Goal: Information Seeking & Learning: Learn about a topic

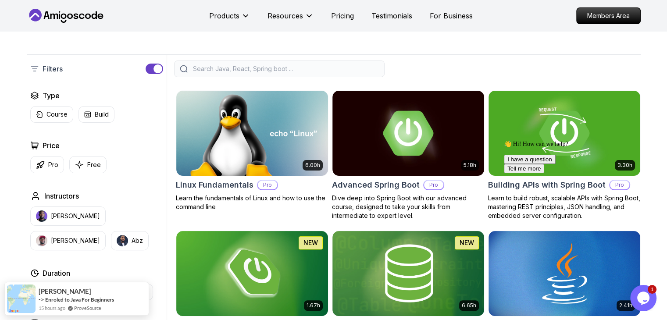
scroll to position [205, 0]
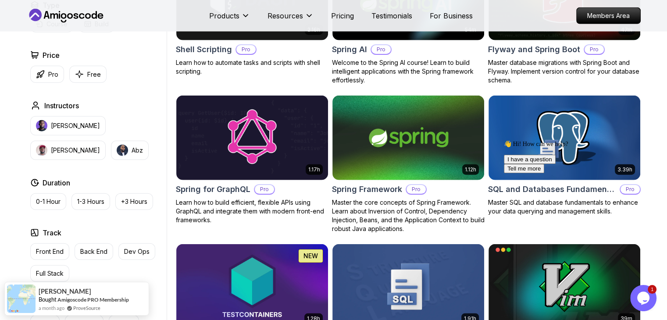
scroll to position [2115, 0]
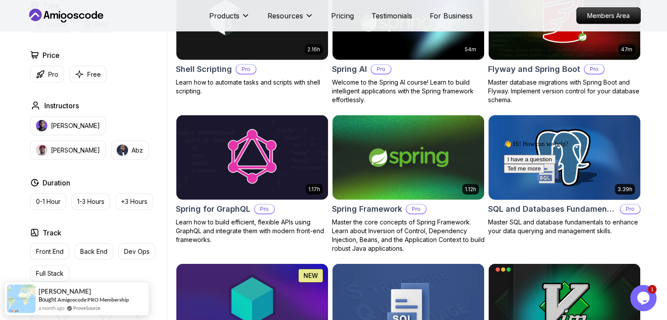
click at [567, 132] on img at bounding box center [564, 157] width 159 height 89
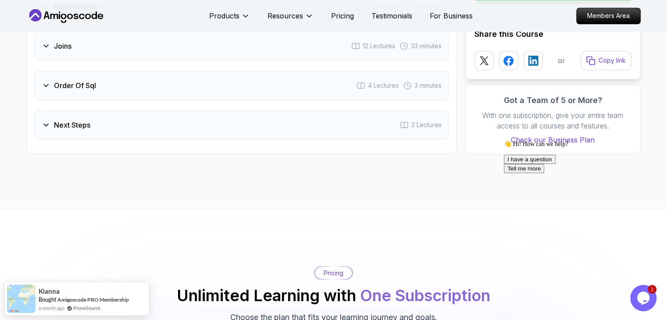
scroll to position [713, 0]
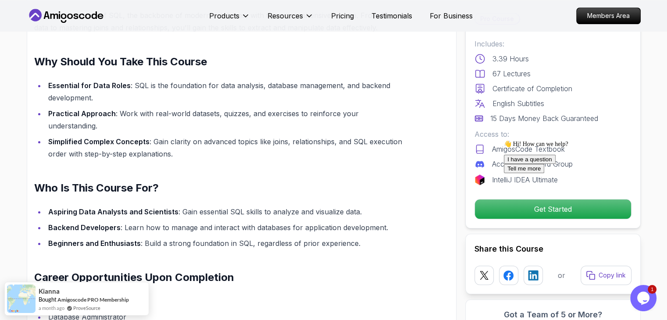
click at [449, 219] on div "Master SQL Fundamentals and Become a Data Querying Expert Unlock the secrets of…" at bounding box center [242, 209] width 430 height 504
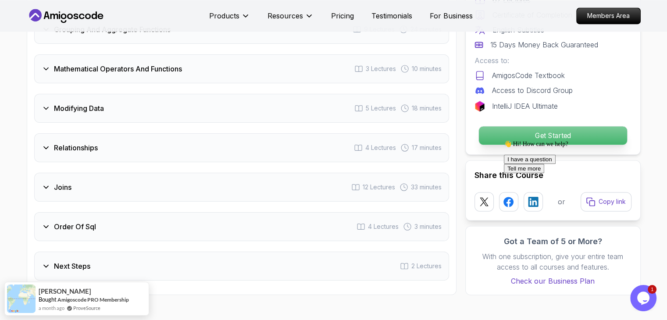
click at [569, 126] on p "Get Started" at bounding box center [552, 135] width 148 height 18
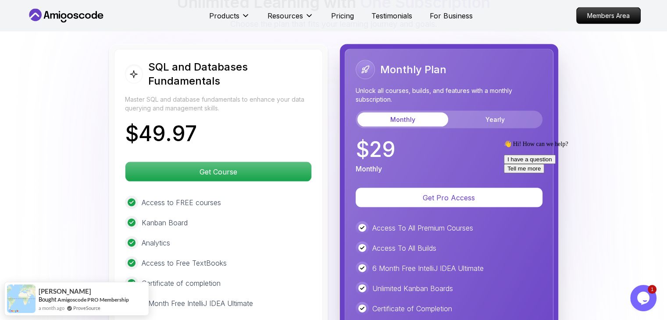
scroll to position [1872, 0]
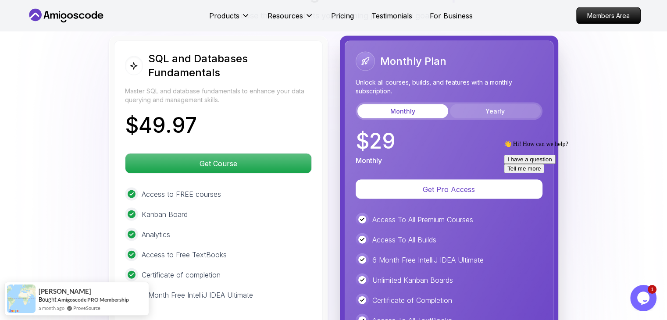
click at [509, 104] on button "Yearly" at bounding box center [495, 111] width 91 height 14
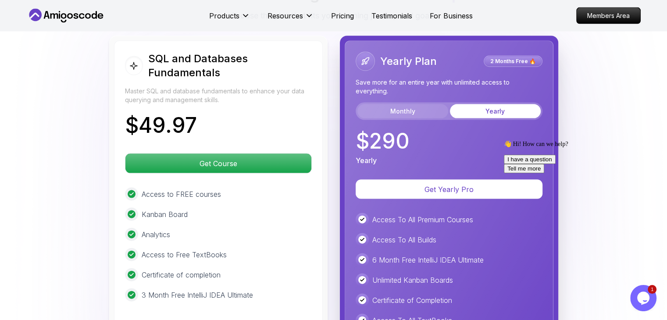
click at [403, 104] on button "Monthly" at bounding box center [402, 111] width 91 height 14
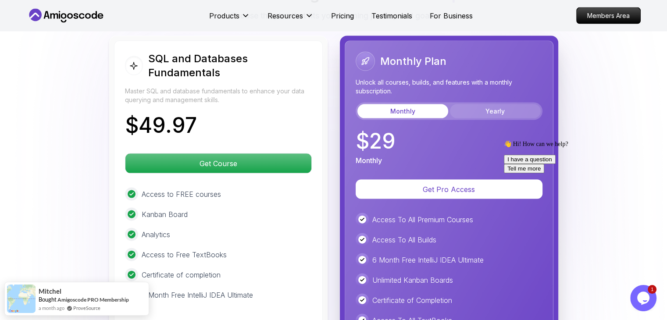
click at [502, 104] on button "Yearly" at bounding box center [495, 111] width 91 height 14
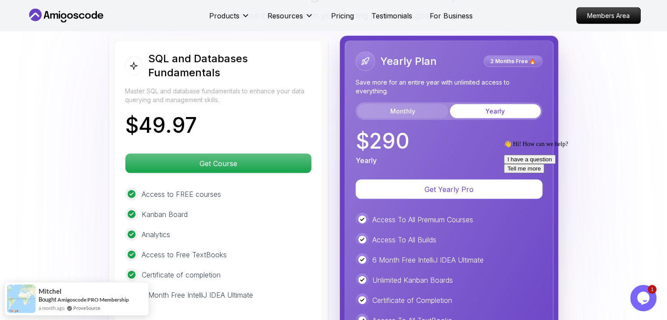
click at [396, 104] on button "Monthly" at bounding box center [402, 111] width 91 height 14
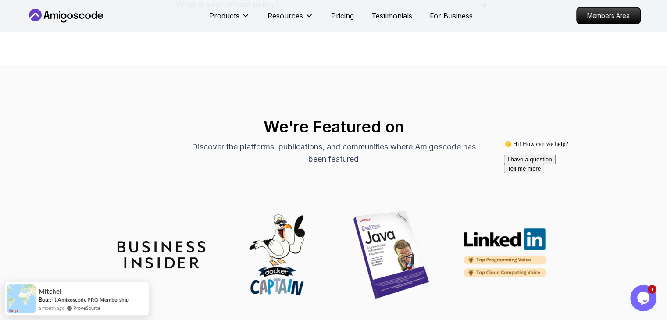
scroll to position [2836, 0]
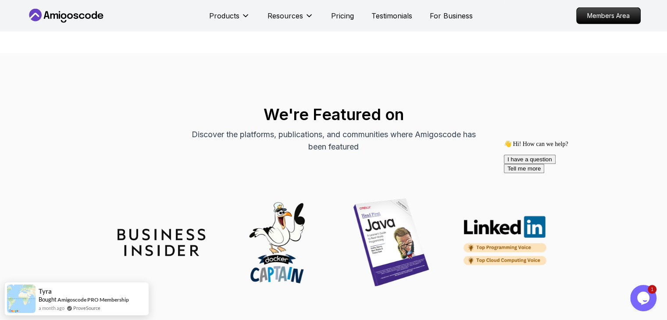
click at [297, 53] on div "We're Featured on Discover the platforms, publications, and communities where A…" at bounding box center [333, 190] width 667 height 275
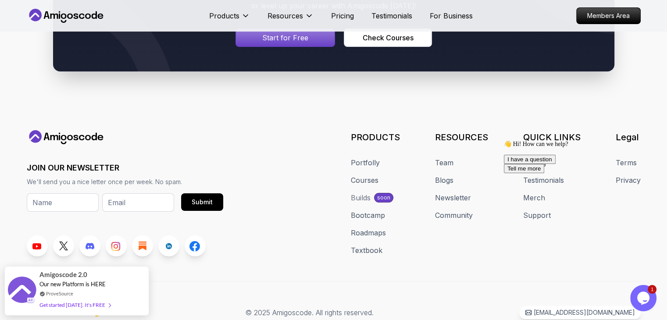
scroll to position [3238, 0]
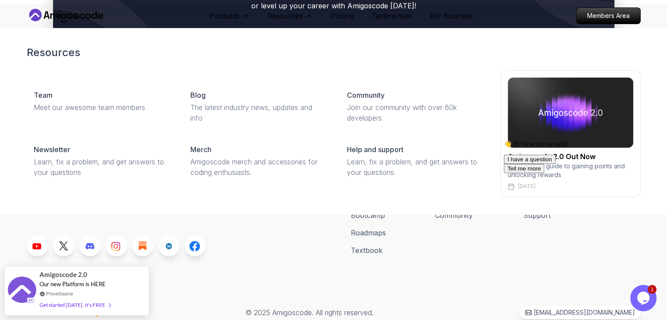
click at [175, 77] on div "Team Meet our awesome team members Blog The latest industry news, updates and i…" at bounding box center [334, 133] width 614 height 127
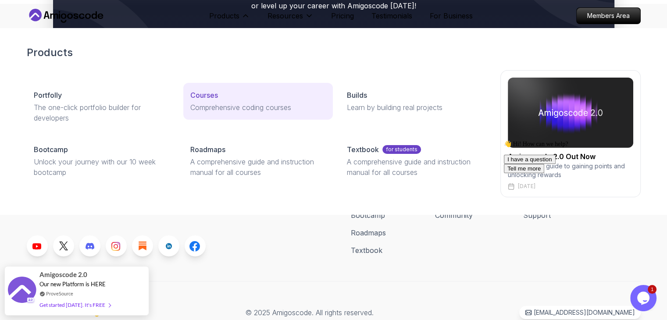
click at [207, 102] on p "Comprehensive coding courses" at bounding box center [257, 107] width 135 height 11
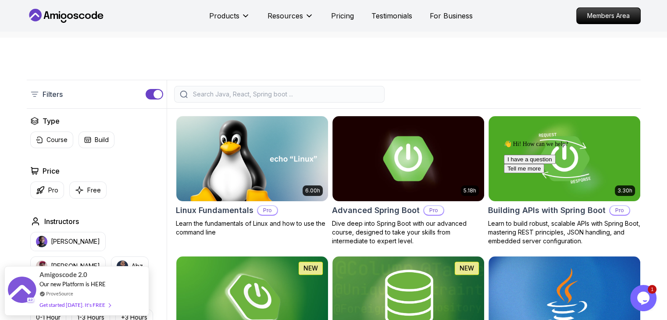
scroll to position [210, 0]
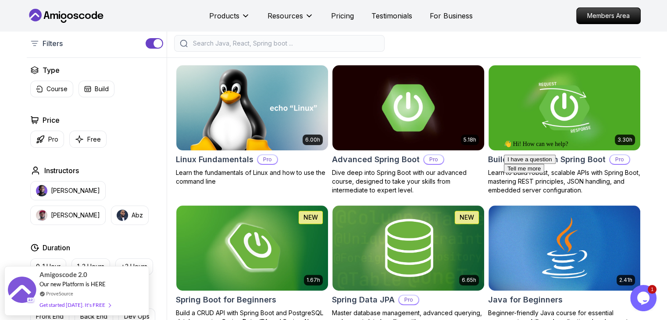
click at [398, 130] on img at bounding box center [407, 107] width 159 height 89
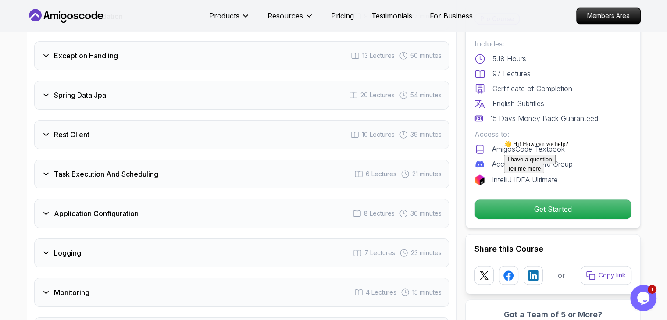
scroll to position [1356, 0]
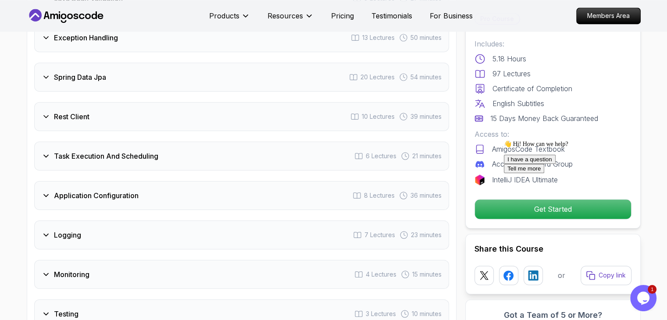
click at [504, 140] on icon "Chat attention grabber" at bounding box center [504, 140] width 0 height 0
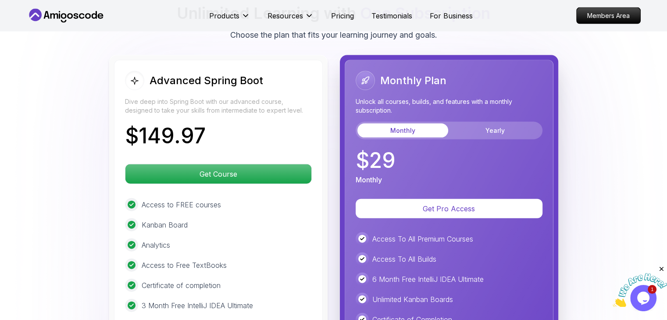
scroll to position [1950, 0]
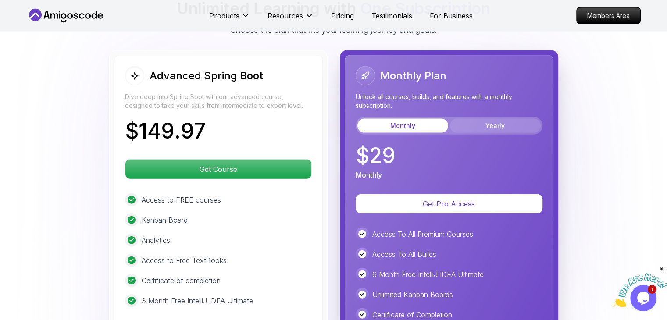
click at [505, 119] on button "Yearly" at bounding box center [495, 126] width 91 height 14
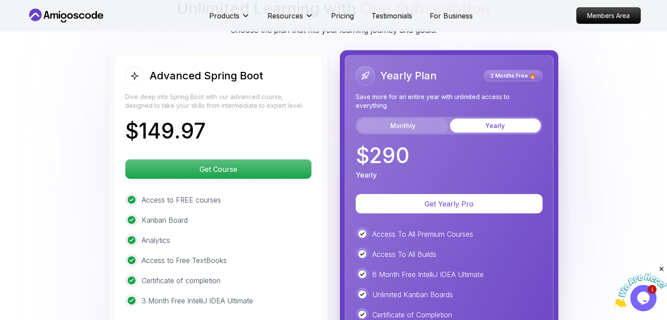
click at [424, 119] on button "Monthly" at bounding box center [402, 126] width 91 height 14
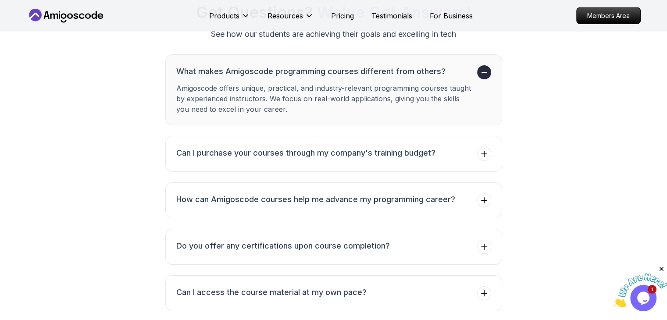
scroll to position [2892, 0]
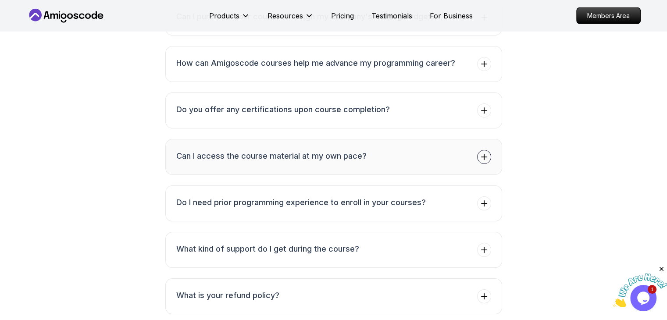
click at [486, 153] on icon at bounding box center [484, 157] width 9 height 9
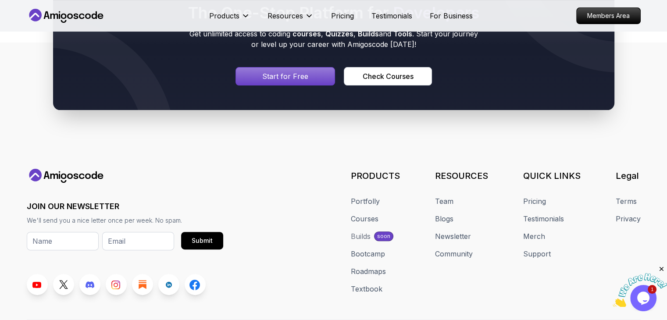
scroll to position [3595, 0]
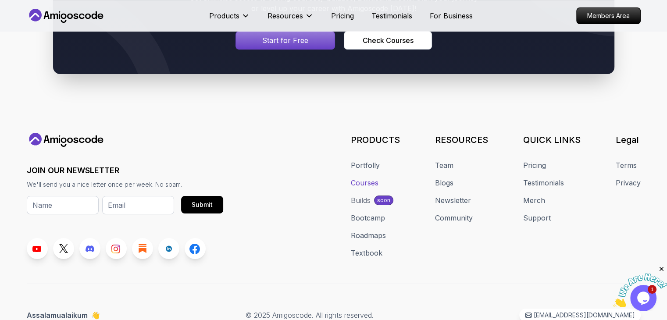
click at [361, 178] on link "Courses" at bounding box center [365, 183] width 28 height 11
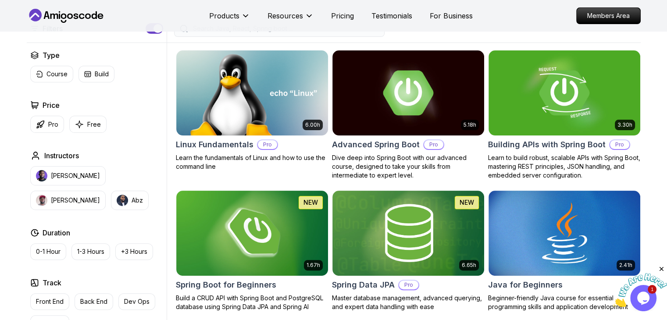
scroll to position [221, 0]
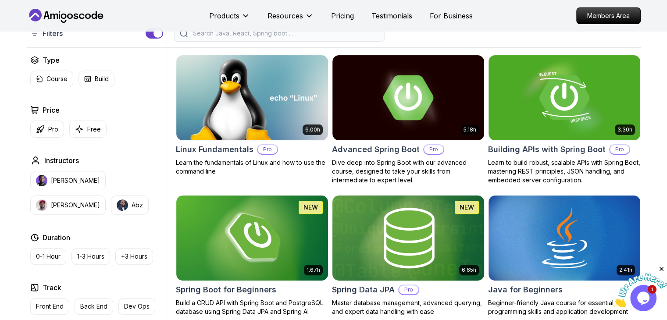
click at [420, 240] on img at bounding box center [407, 237] width 159 height 89
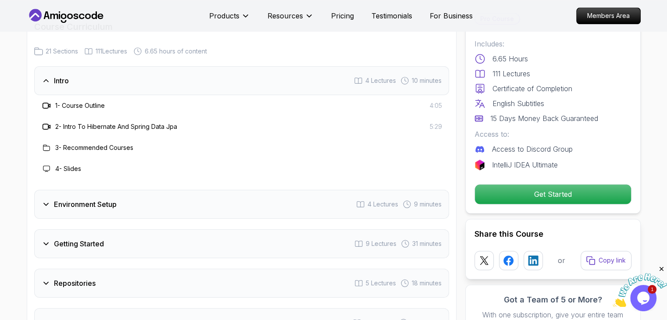
scroll to position [1064, 0]
click at [662, 270] on icon "Close" at bounding box center [661, 269] width 8 height 8
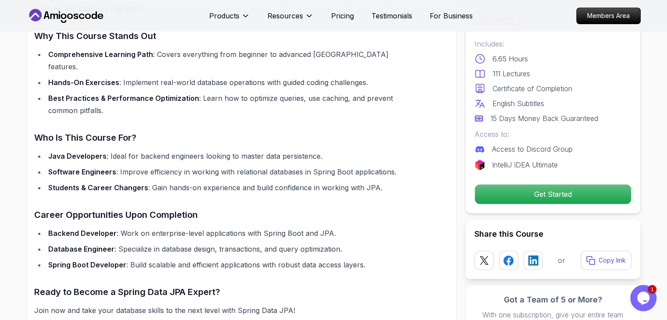
scroll to position [710, 0]
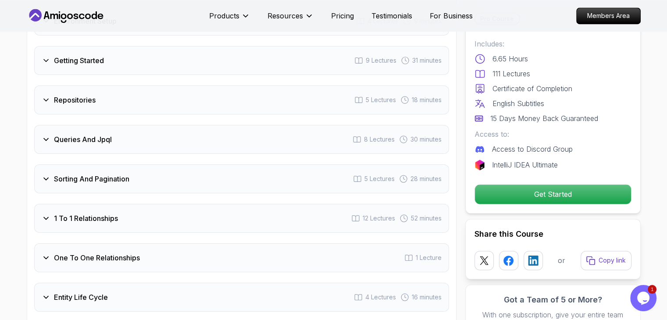
scroll to position [1289, 0]
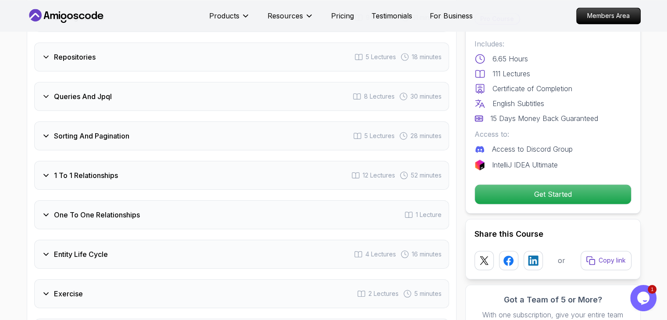
click at [46, 92] on icon at bounding box center [46, 96] width 9 height 9
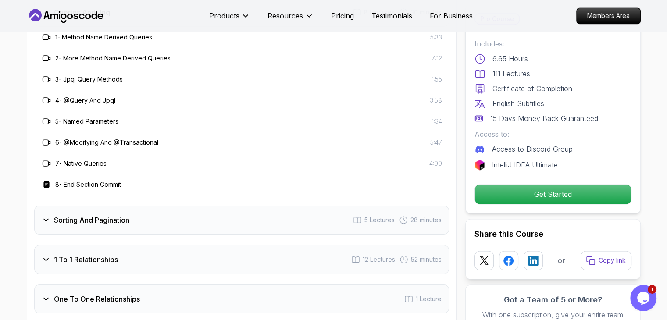
scroll to position [1205, 0]
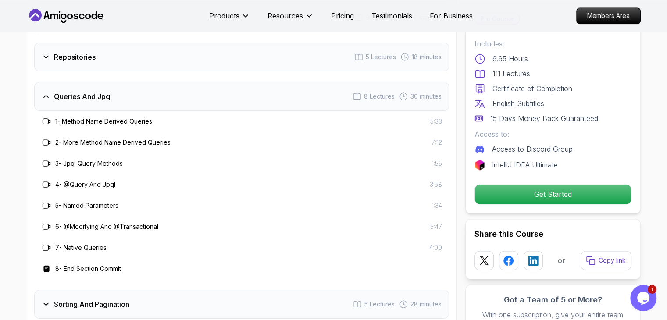
click at [260, 153] on div "3 - Jpql Query Methods 1:55" at bounding box center [241, 163] width 415 height 21
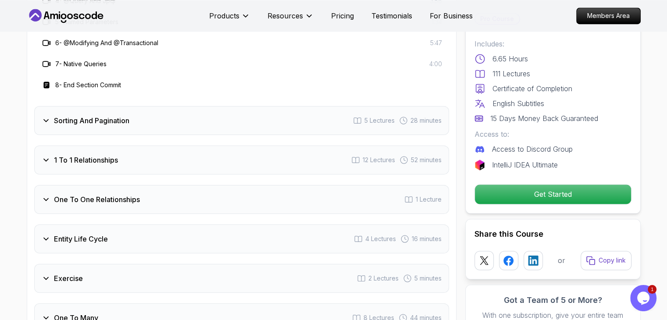
scroll to position [1416, 0]
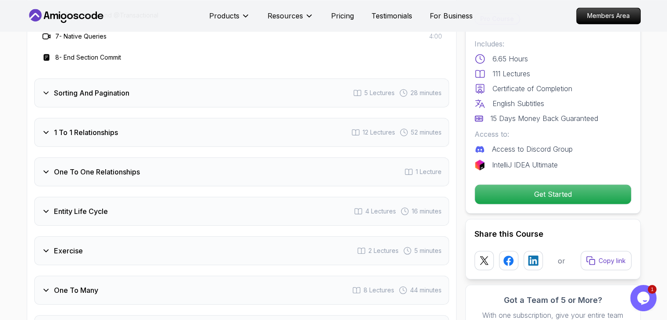
click at [63, 88] on h3 "Sorting And Pagination" at bounding box center [91, 93] width 75 height 11
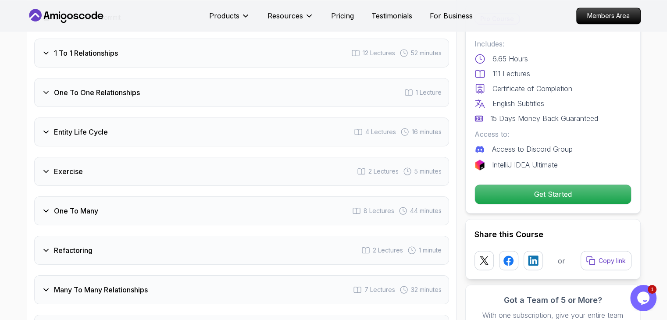
scroll to position [1433, 0]
click at [71, 116] on div "Entity Life Cycle 4 Lectures 16 minutes" at bounding box center [241, 130] width 415 height 29
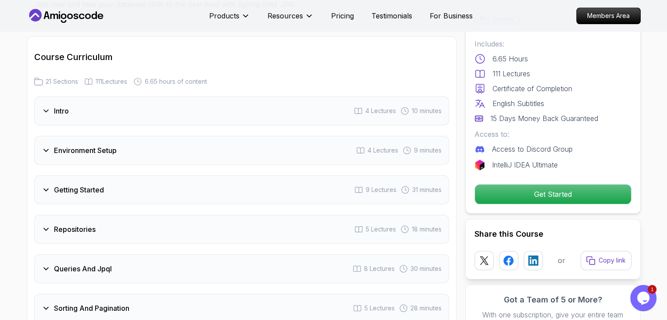
scroll to position [1065, 0]
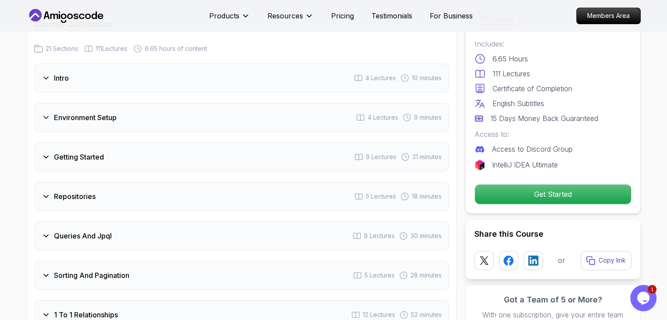
click at [55, 73] on h3 "Intro" at bounding box center [61, 78] width 15 height 11
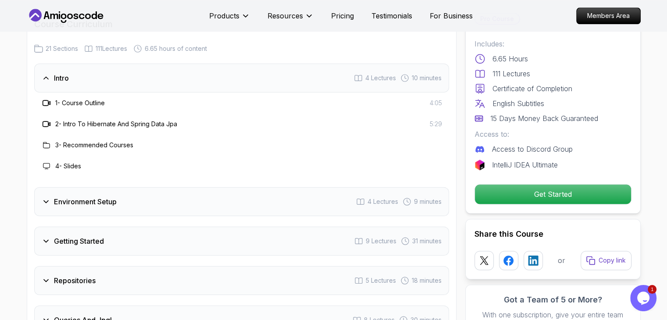
click at [76, 120] on h3 "2 - Intro To Hibernate And Spring Data Jpa" at bounding box center [116, 124] width 122 height 9
click at [44, 120] on icon at bounding box center [46, 124] width 9 height 9
click at [98, 120] on h3 "2 - Intro To Hibernate And Spring Data Jpa" at bounding box center [116, 124] width 122 height 9
click at [44, 120] on icon at bounding box center [46, 124] width 9 height 9
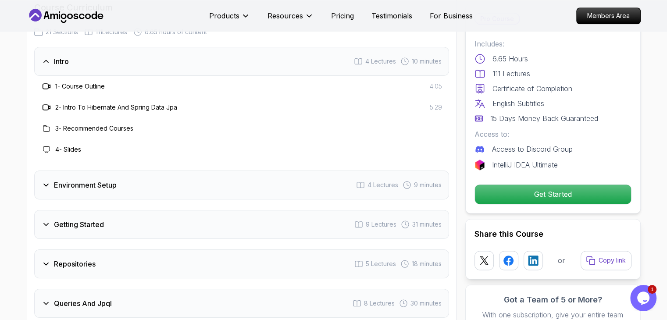
scroll to position [1083, 0]
click at [44, 81] on icon at bounding box center [46, 85] width 9 height 9
click at [435, 81] on span "4:05" at bounding box center [436, 85] width 12 height 9
click at [282, 96] on div "2 - Intro To Hibernate And Spring Data Jpa 5:29" at bounding box center [241, 106] width 415 height 21
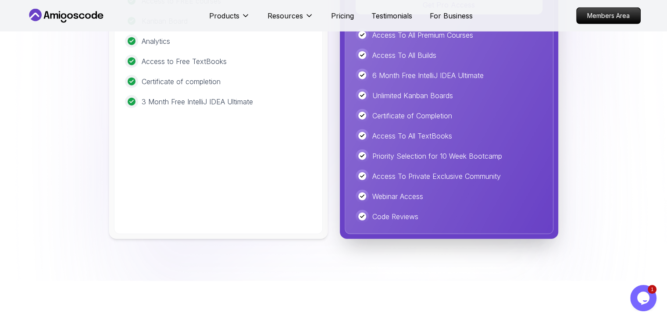
scroll to position [2381, 0]
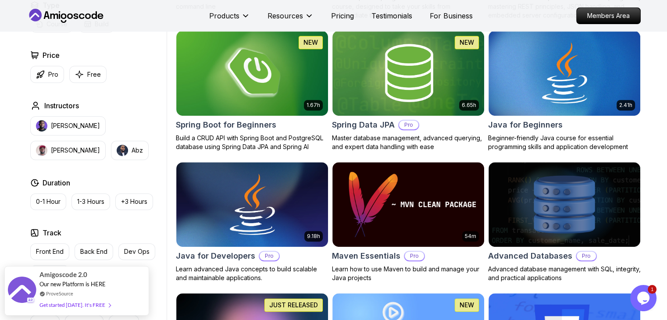
scroll to position [184, 0]
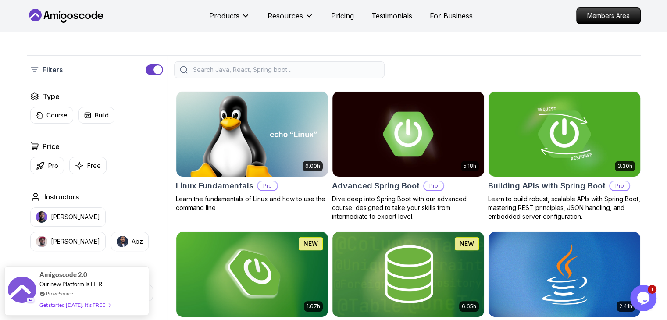
click at [531, 125] on img at bounding box center [564, 133] width 159 height 89
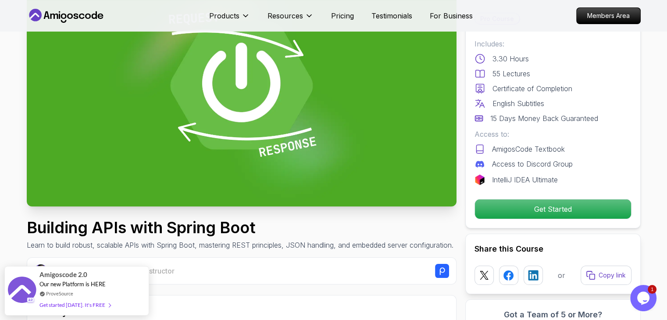
scroll to position [181, 0]
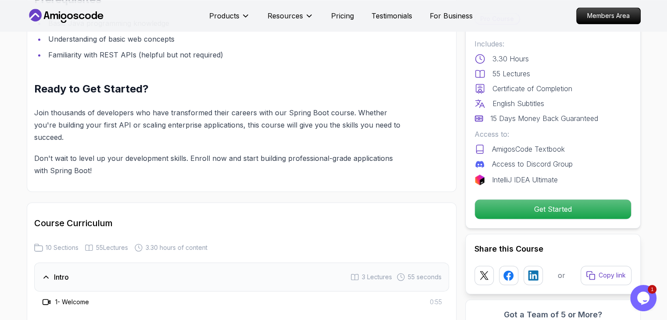
scroll to position [1145, 0]
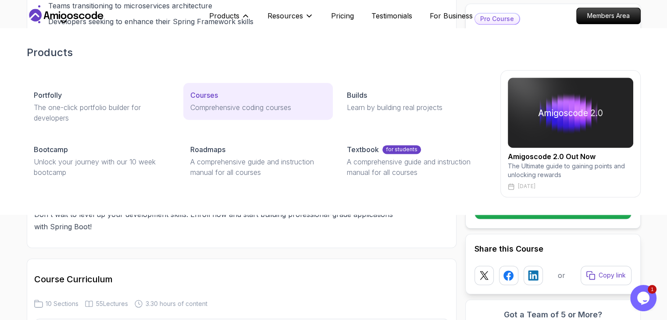
click at [203, 100] on p "Courses" at bounding box center [204, 95] width 28 height 11
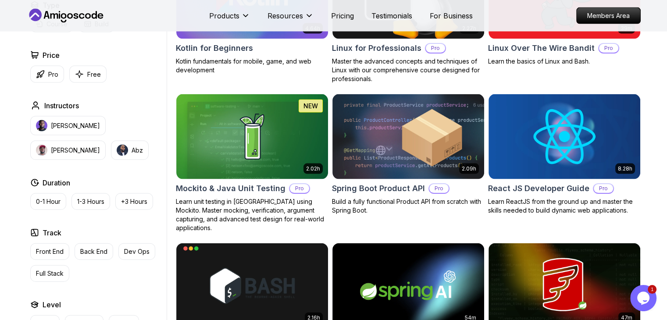
scroll to position [1811, 0]
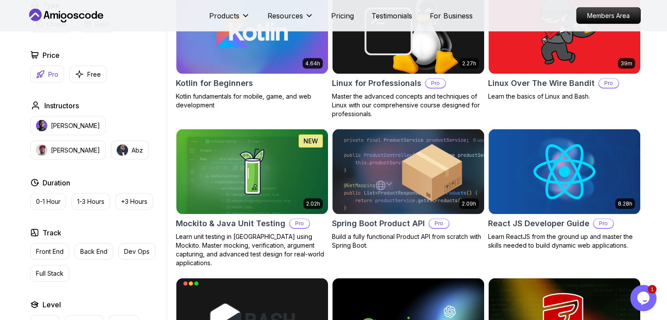
click at [49, 74] on p "Pro" at bounding box center [53, 74] width 10 height 9
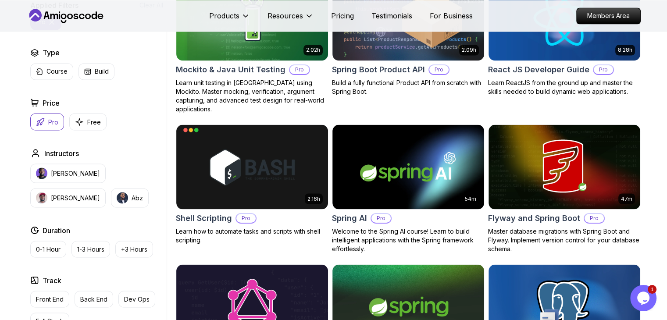
scroll to position [1009, 0]
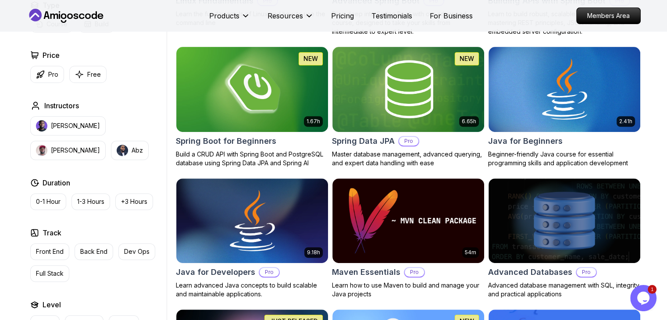
scroll to position [219, 0]
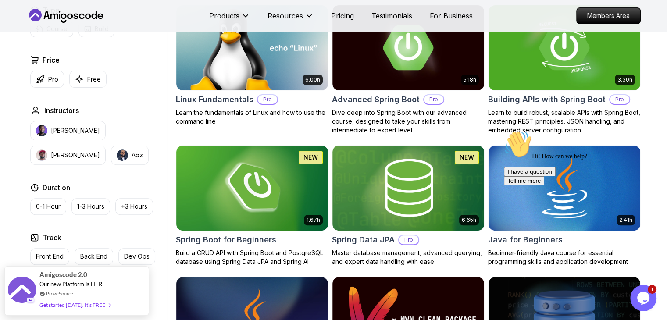
scroll to position [276, 0]
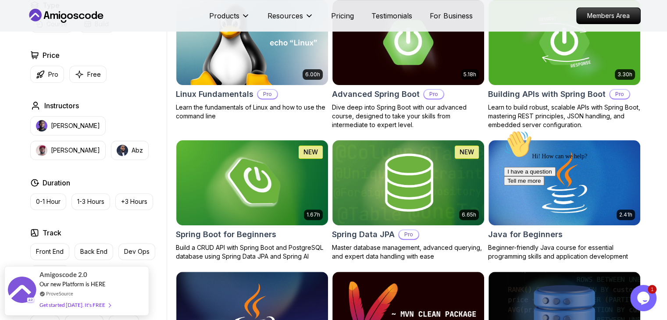
click at [504, 130] on icon "Chat attention grabber" at bounding box center [504, 130] width 0 height 0
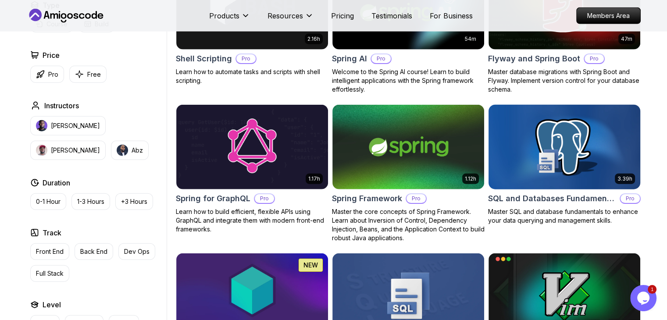
scroll to position [2135, 0]
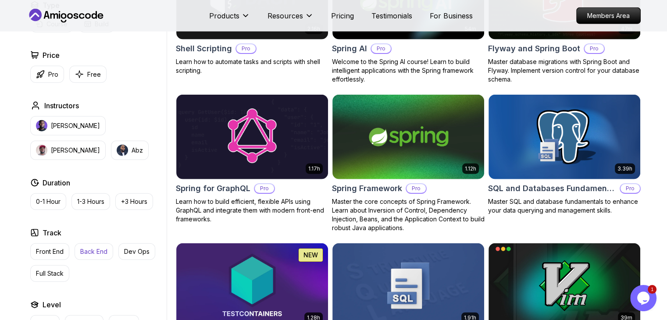
click at [85, 248] on p "Back End" at bounding box center [93, 251] width 27 height 9
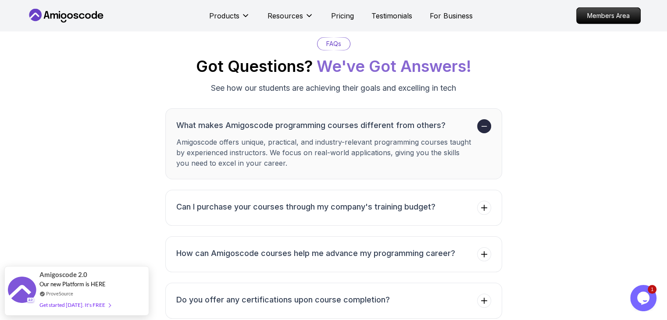
click at [245, 168] on button "What makes Amigoscode programming courses different from others? Amigoscode off…" at bounding box center [333, 143] width 337 height 71
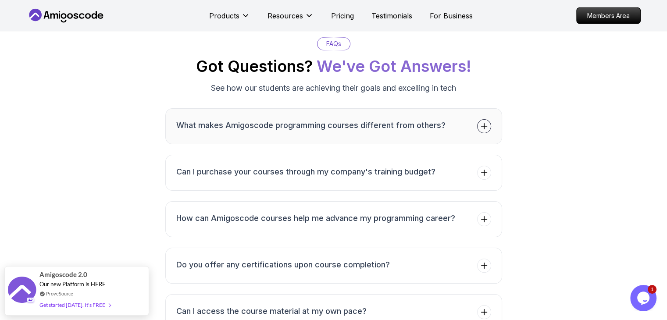
click at [257, 138] on button "What makes Amigoscode programming courses different from others?" at bounding box center [333, 126] width 337 height 36
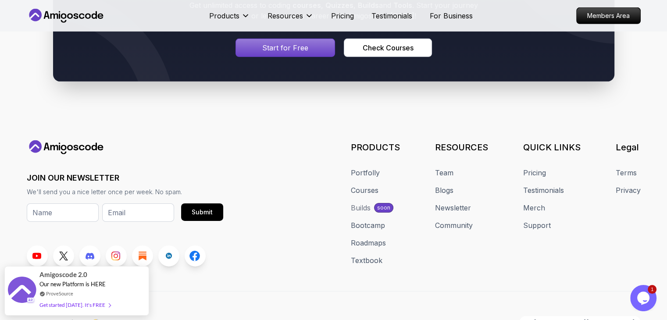
scroll to position [2787, 0]
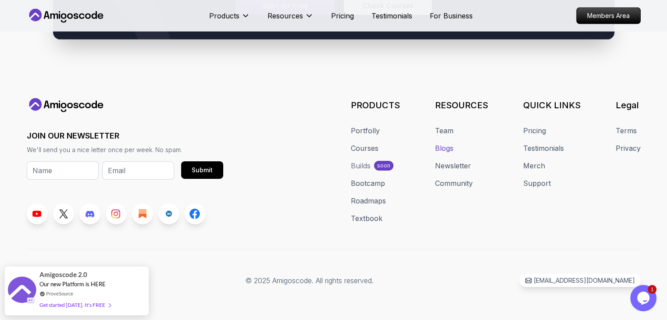
click at [444, 145] on link "Blogs" at bounding box center [444, 148] width 18 height 11
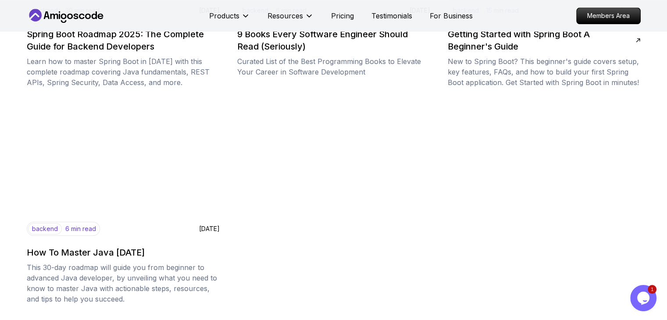
scroll to position [1317, 0]
